Goal: Task Accomplishment & Management: Manage account settings

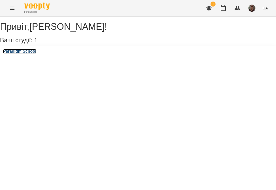
click at [24, 54] on h3 "Paradigm School" at bounding box center [19, 51] width 33 height 5
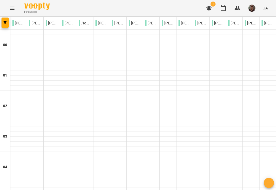
click at [85, 20] on p "Лоскучерявий [PERSON_NAME]" at bounding box center [85, 23] width 12 height 6
drag, startPoint x: 85, startPoint y: 23, endPoint x: 89, endPoint y: 24, distance: 4.0
click at [85, 23] on p "Лоскучерявий [PERSON_NAME]" at bounding box center [85, 23] width 12 height 6
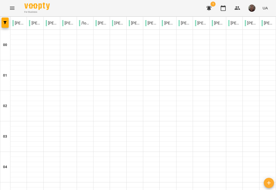
scroll to position [418, 0]
